Goal: Task Accomplishment & Management: Manage account settings

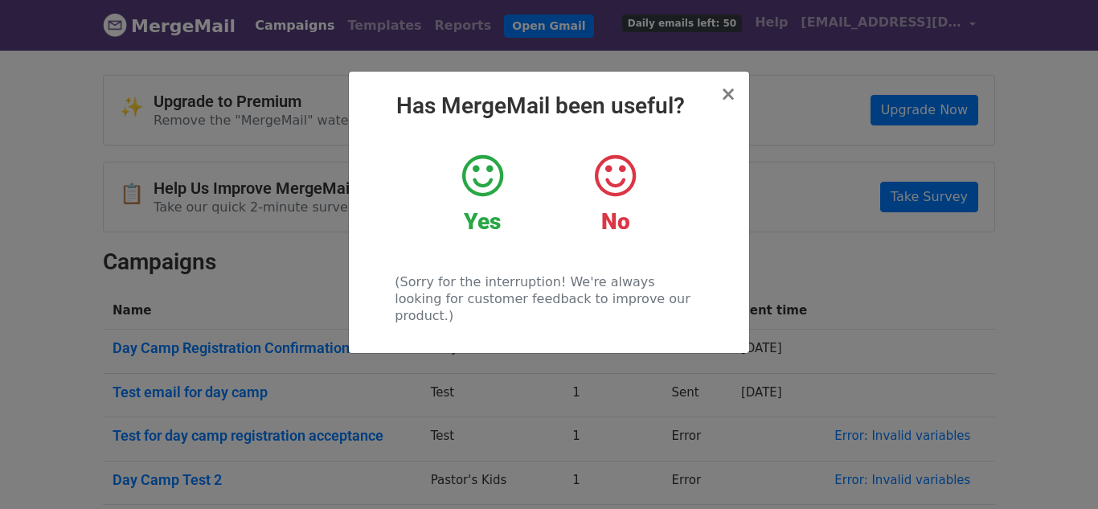
click at [717, 93] on h2 "Has MergeMail been useful?" at bounding box center [549, 105] width 375 height 27
click at [724, 88] on div "× Has MergeMail been useful? Yes No (Sorry for the interruption! We're always l…" at bounding box center [549, 212] width 400 height 281
click at [730, 91] on span "×" at bounding box center [728, 94] width 16 height 23
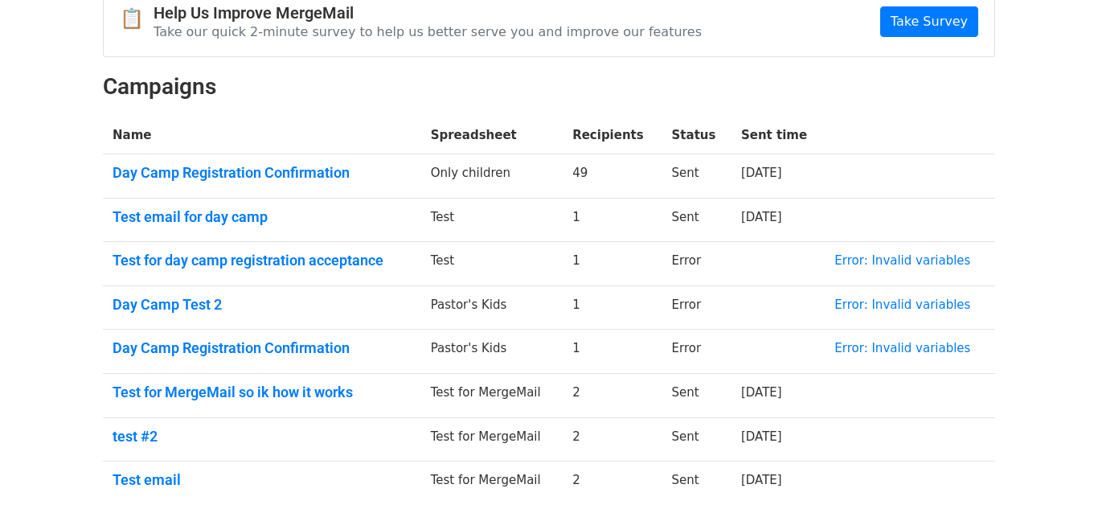
scroll to position [123, 0]
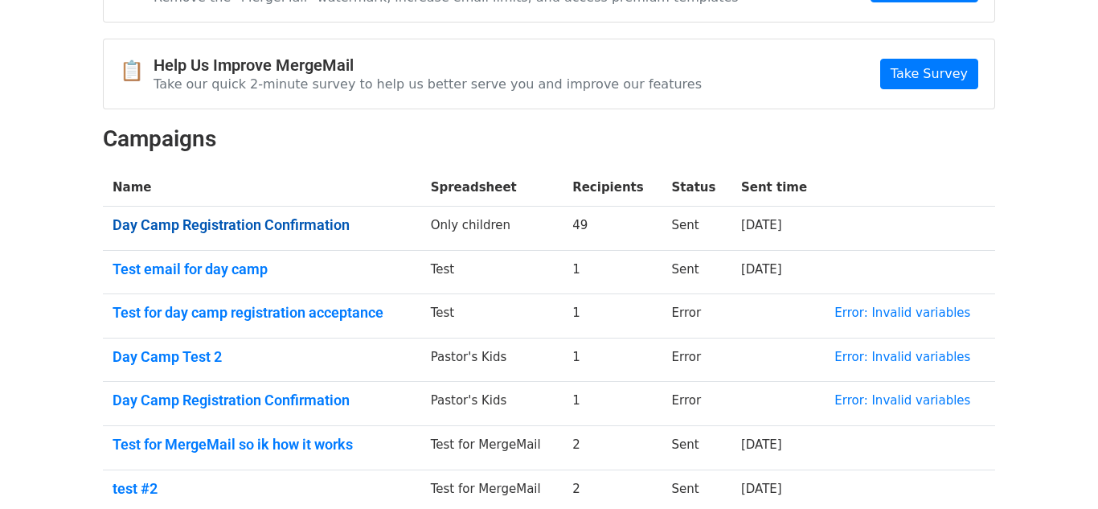
click at [268, 216] on link "Day Camp Registration Confirmation" at bounding box center [262, 225] width 299 height 18
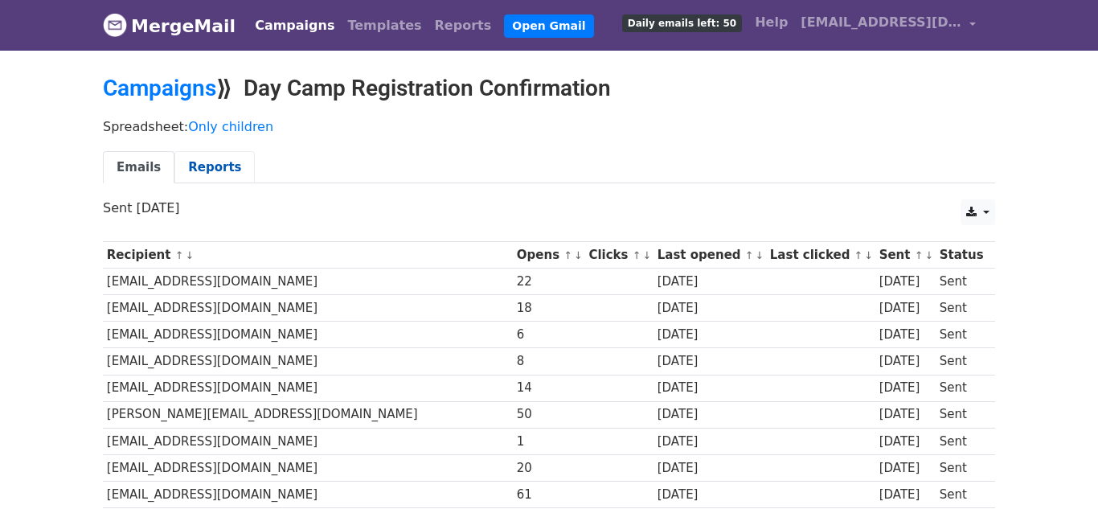
click at [210, 159] on link "Reports" at bounding box center [214, 167] width 80 height 33
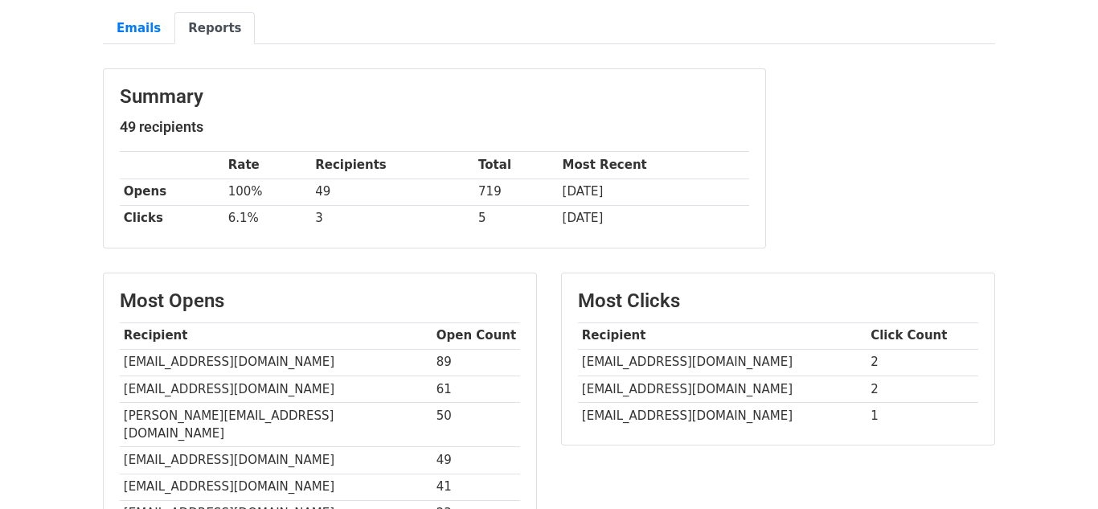
scroll to position [281, 0]
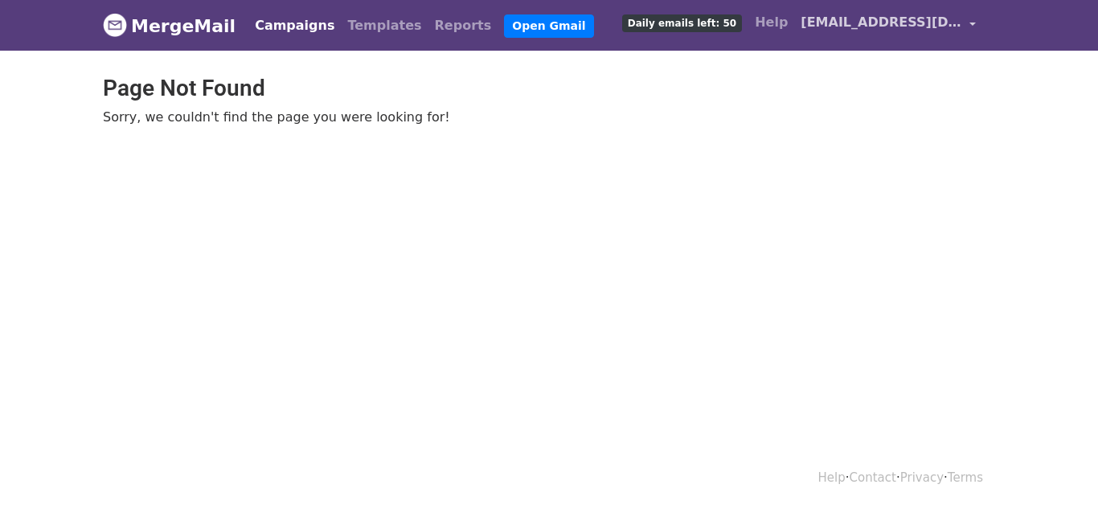
click at [936, 27] on span "[EMAIL_ADDRESS][DOMAIN_NAME]" at bounding box center [880, 22] width 161 height 19
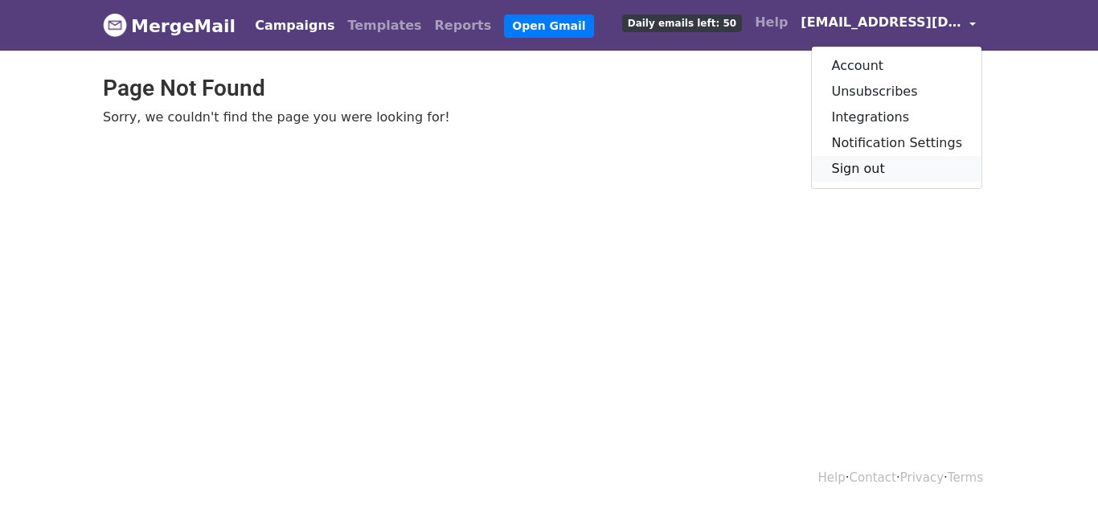
click at [896, 167] on link "Sign out" at bounding box center [897, 169] width 170 height 26
